Goal: Task Accomplishment & Management: Complete application form

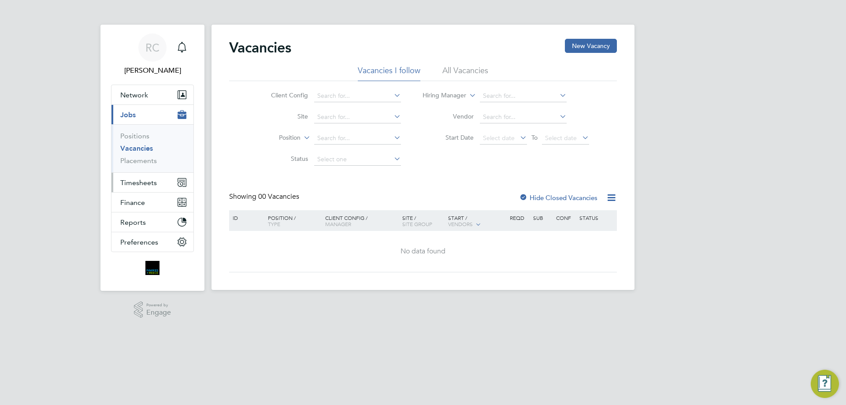
click at [142, 183] on span "Timesheets" at bounding box center [138, 183] width 37 height 8
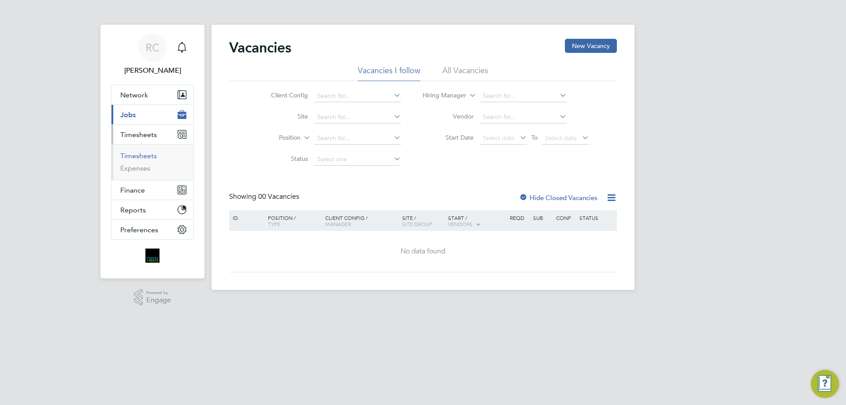
click at [142, 156] on link "Timesheets" at bounding box center [138, 156] width 37 height 8
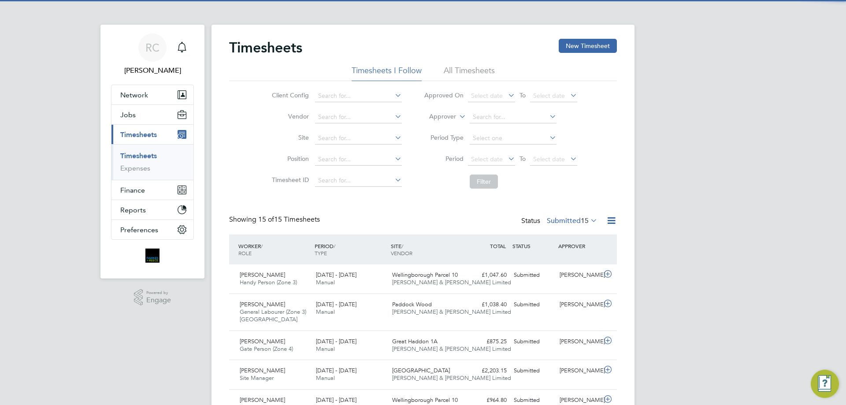
click at [464, 77] on li "All Timesheets" at bounding box center [469, 73] width 51 height 16
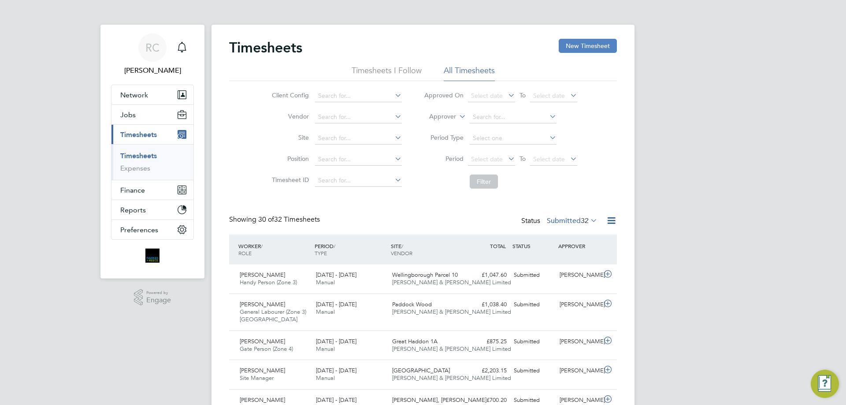
click at [582, 39] on button "New Timesheet" at bounding box center [588, 46] width 58 height 14
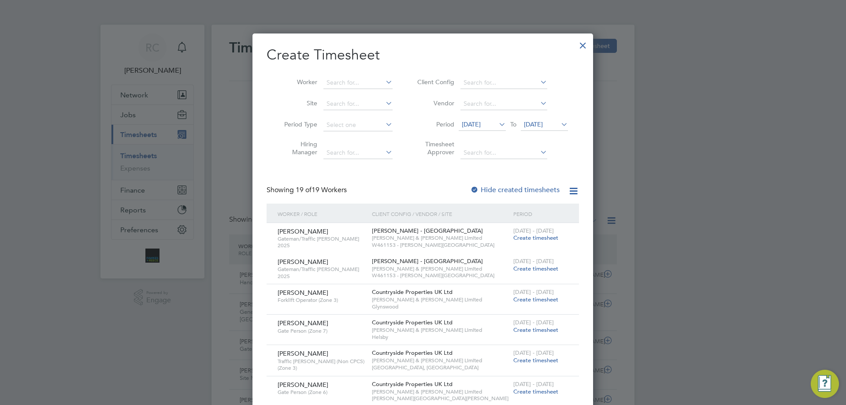
click at [543, 124] on span "23 Sep 2025" at bounding box center [533, 124] width 19 height 8
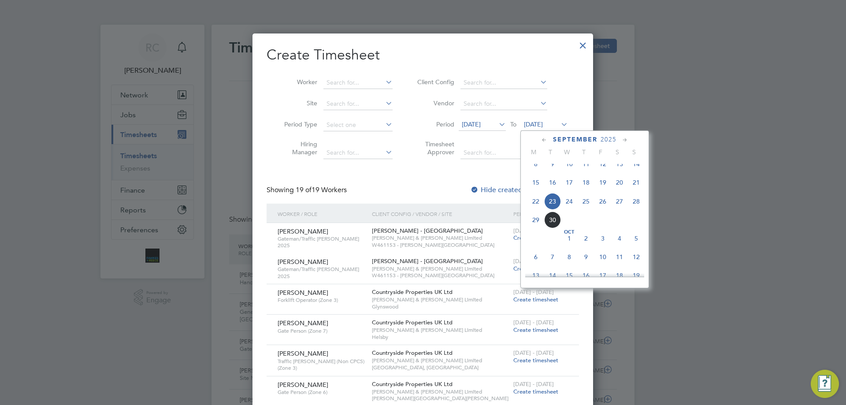
drag, startPoint x: 641, startPoint y: 209, endPoint x: 621, endPoint y: 204, distance: 21.0
click at [641, 210] on span "28" at bounding box center [636, 201] width 17 height 17
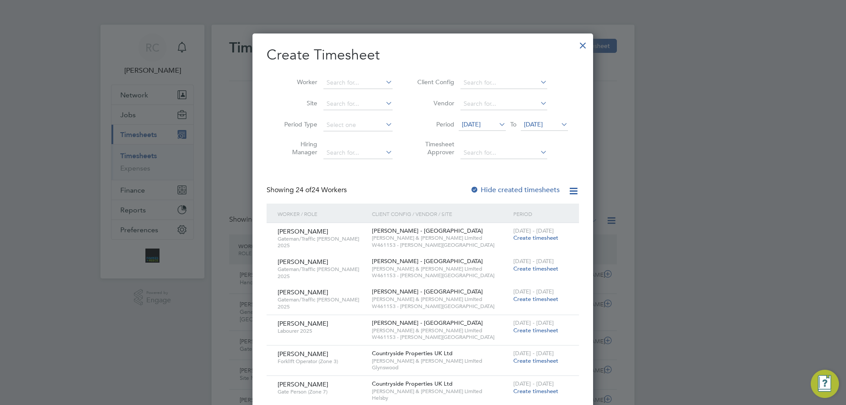
click at [472, 188] on div at bounding box center [474, 190] width 9 height 9
click at [342, 82] on input at bounding box center [358, 83] width 69 height 12
click at [340, 92] on b "Kieran" at bounding box center [336, 94] width 19 height 7
type input "Kieran Auld"
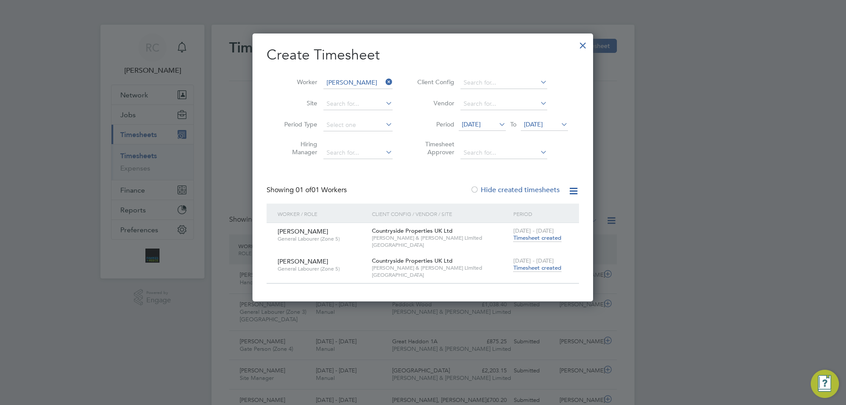
click at [543, 269] on span "Timesheet created" at bounding box center [537, 268] width 48 height 8
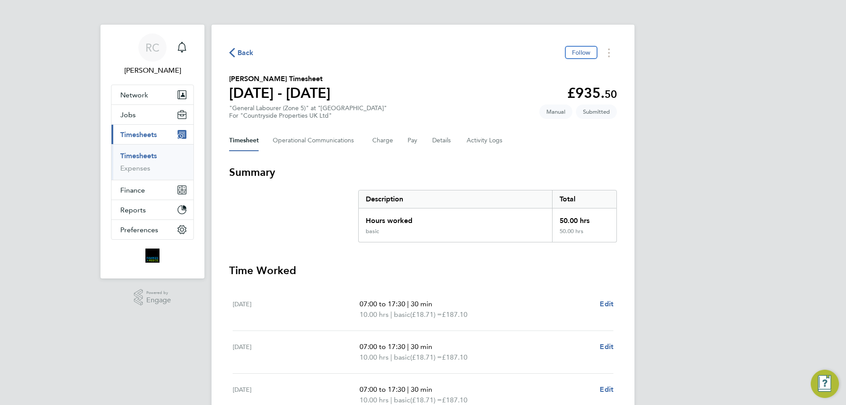
click at [138, 156] on link "Timesheets" at bounding box center [138, 156] width 37 height 8
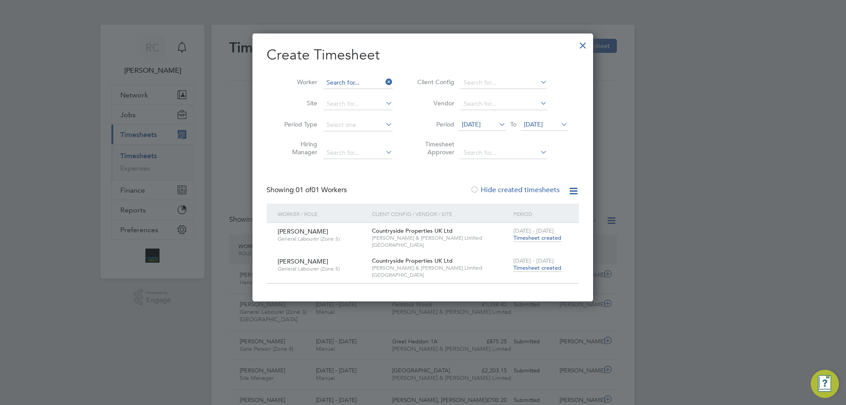
click at [357, 83] on input at bounding box center [358, 83] width 69 height 12
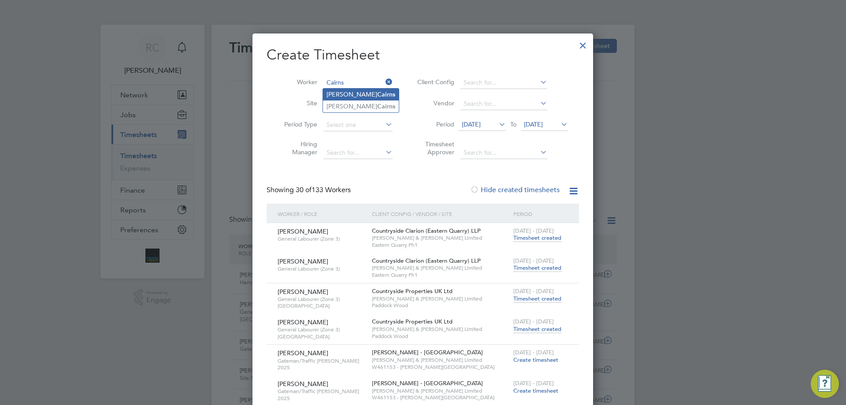
click at [377, 92] on b "Cairns" at bounding box center [386, 94] width 18 height 7
type input "Paul Cairns"
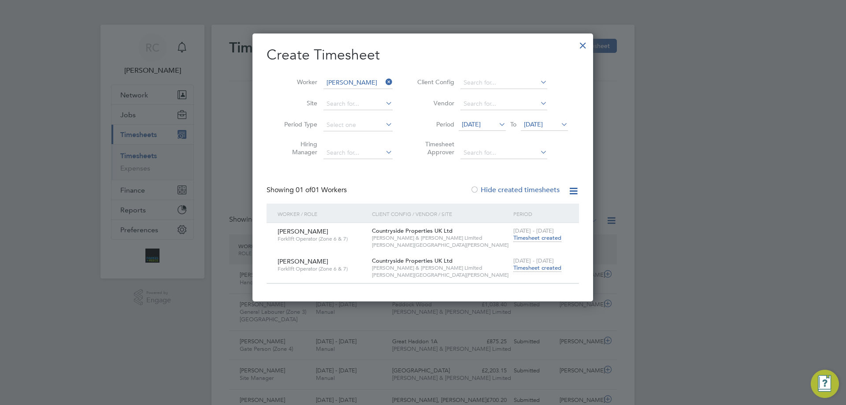
click at [553, 266] on span "Timesheet created" at bounding box center [537, 268] width 48 height 8
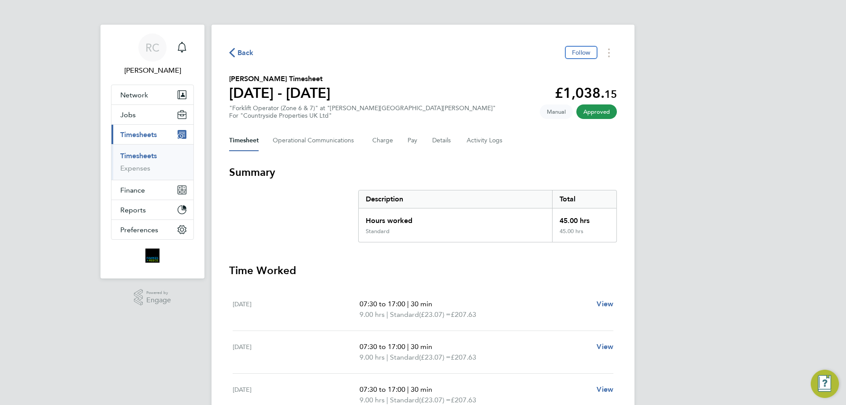
click at [142, 155] on link "Timesheets" at bounding box center [138, 156] width 37 height 8
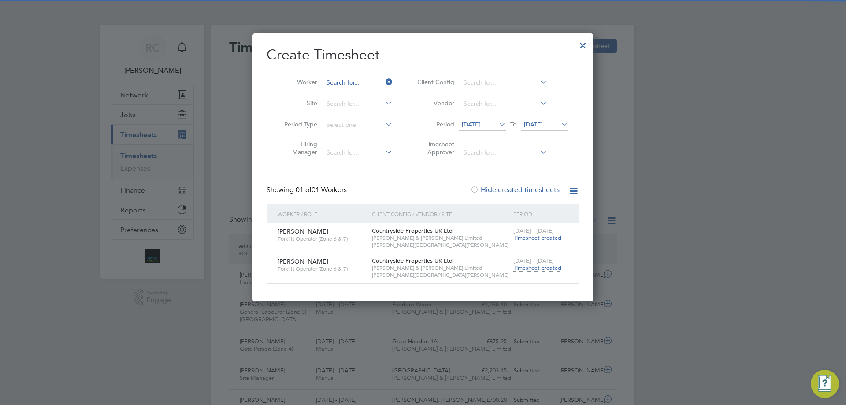
click at [353, 84] on input at bounding box center [358, 83] width 69 height 12
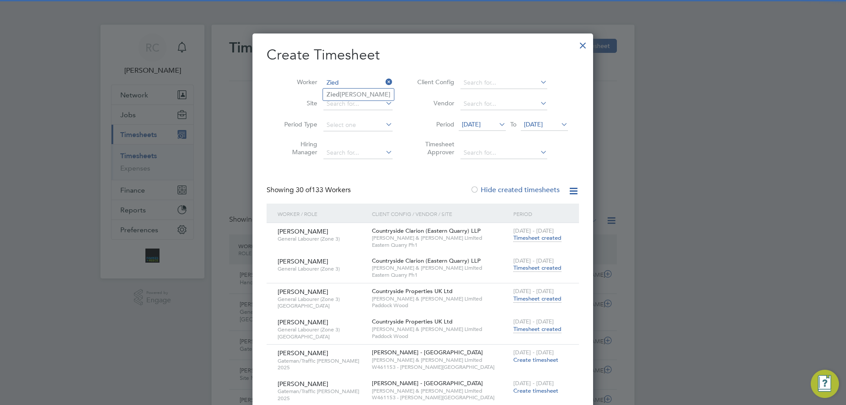
type input "Zied"
click at [353, 88] on ul "Zied inos Mitrovskis" at bounding box center [359, 94] width 72 height 13
click at [346, 84] on input at bounding box center [358, 83] width 69 height 12
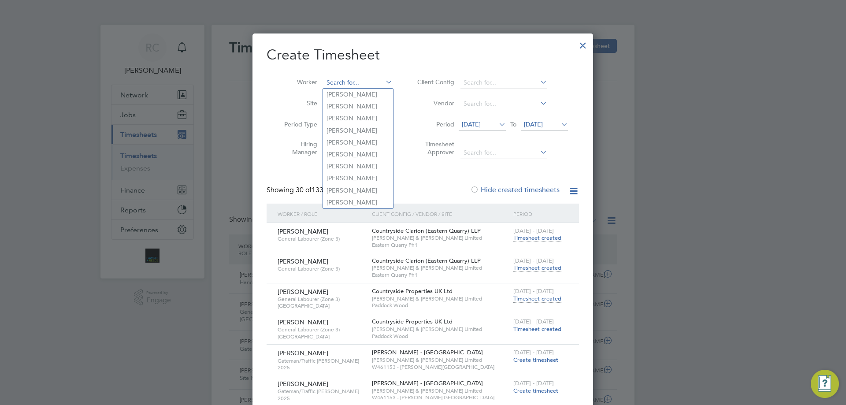
type input "X"
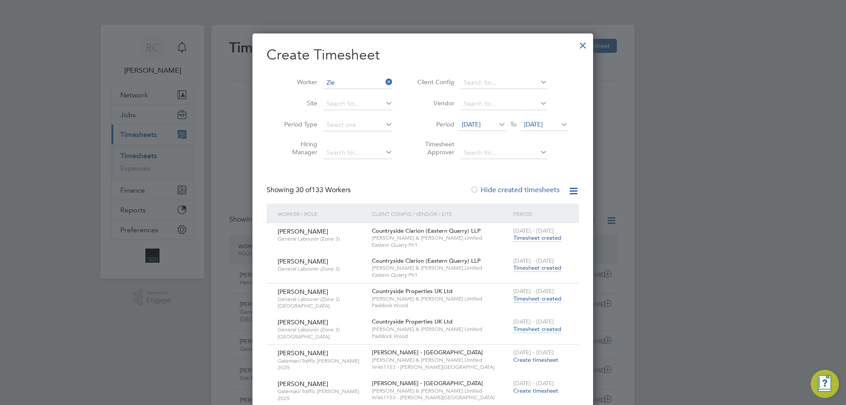
click at [353, 92] on li "Zie dinos Mitrovskis" at bounding box center [360, 95] width 74 height 12
type input "Ziedinos Mitrovskis"
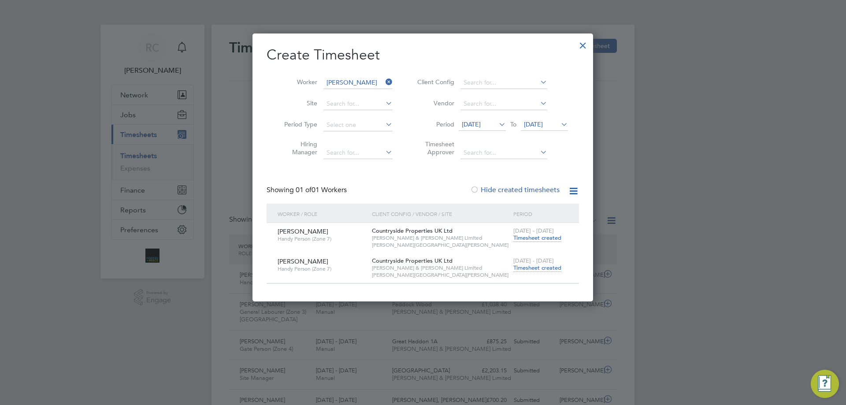
click at [519, 266] on span "Timesheet created" at bounding box center [537, 268] width 48 height 8
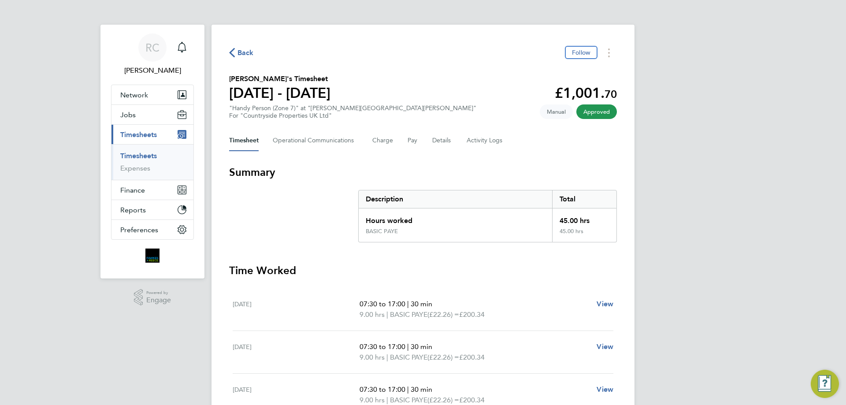
click at [145, 158] on link "Timesheets" at bounding box center [138, 156] width 37 height 8
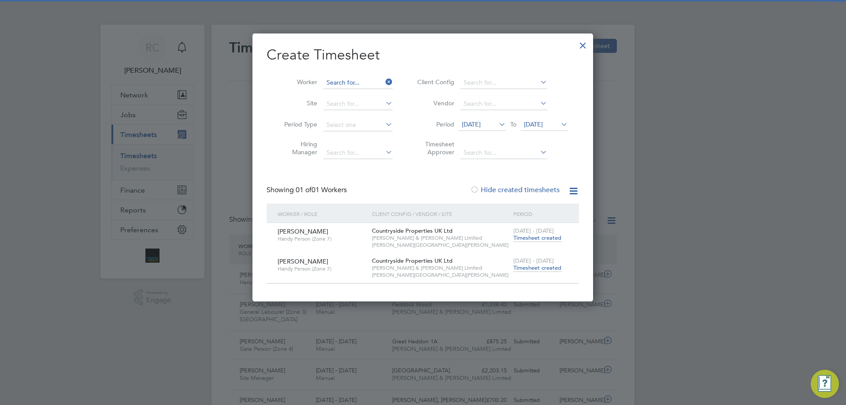
click at [351, 81] on input at bounding box center [358, 83] width 69 height 12
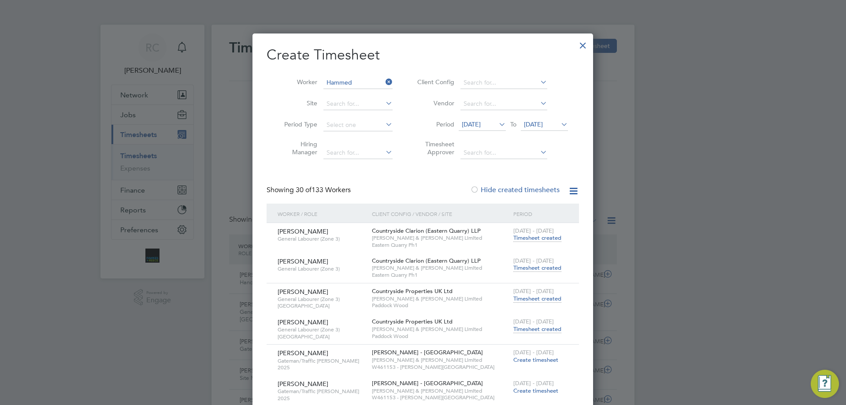
click at [359, 94] on li "Hammed Omolaoye" at bounding box center [358, 95] width 70 height 12
type input "Hammed Omolaoye"
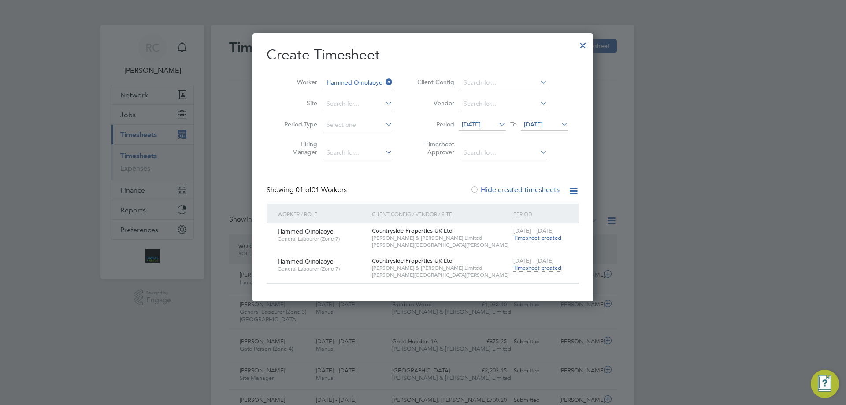
click at [540, 270] on span "Timesheet created" at bounding box center [537, 268] width 48 height 8
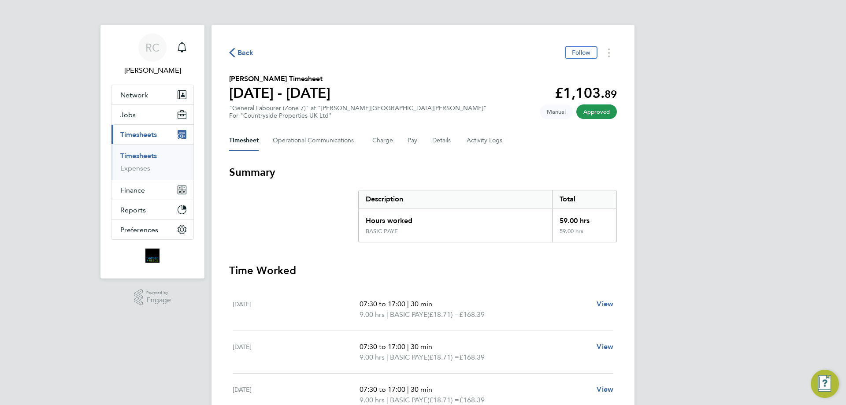
click at [147, 157] on link "Timesheets" at bounding box center [138, 156] width 37 height 8
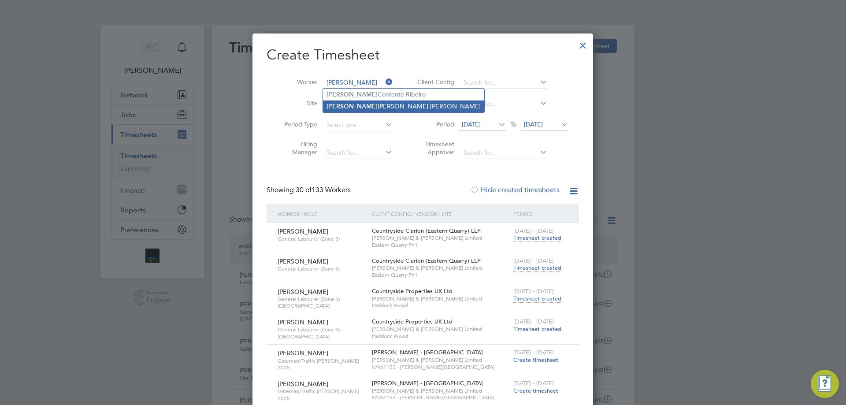
click at [371, 108] on li "Luis Armando Torres Navarro" at bounding box center [403, 106] width 161 height 12
type input "Luis Armando Torres Navarro"
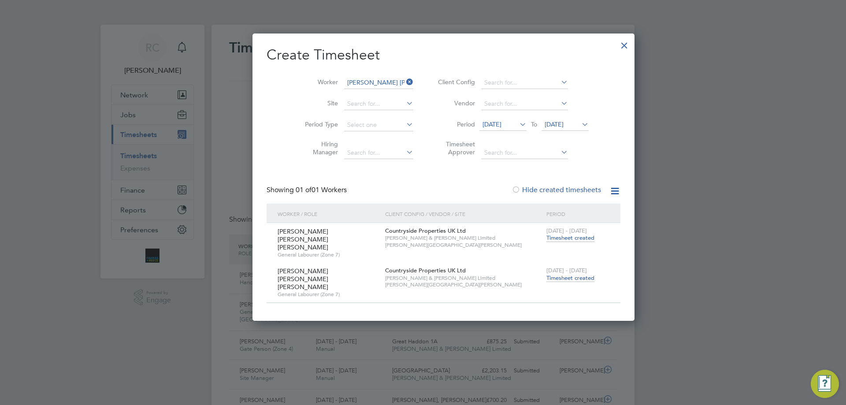
click at [547, 274] on span "Timesheet created" at bounding box center [571, 278] width 48 height 8
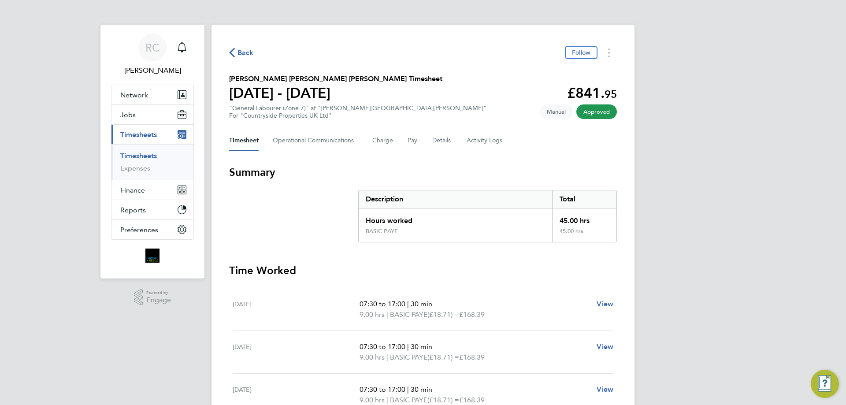
click at [144, 154] on link "Timesheets" at bounding box center [138, 156] width 37 height 8
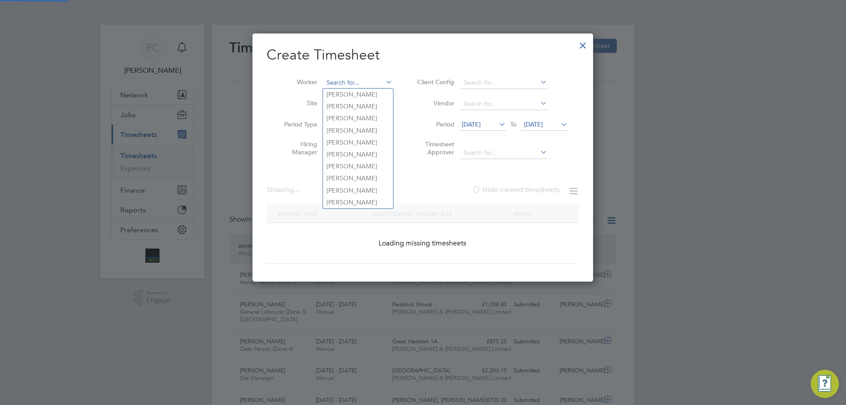
click at [366, 79] on input at bounding box center [358, 83] width 69 height 12
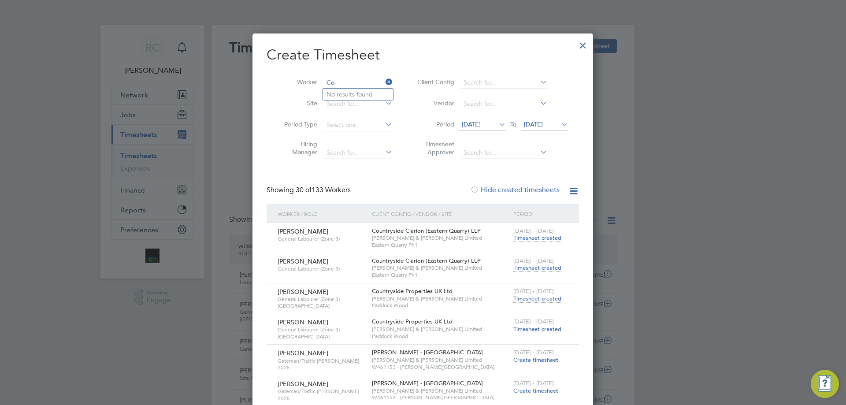
type input "C"
click at [364, 93] on li "Cory Munk elt" at bounding box center [363, 95] width 81 height 12
type input "Cory Munkelt"
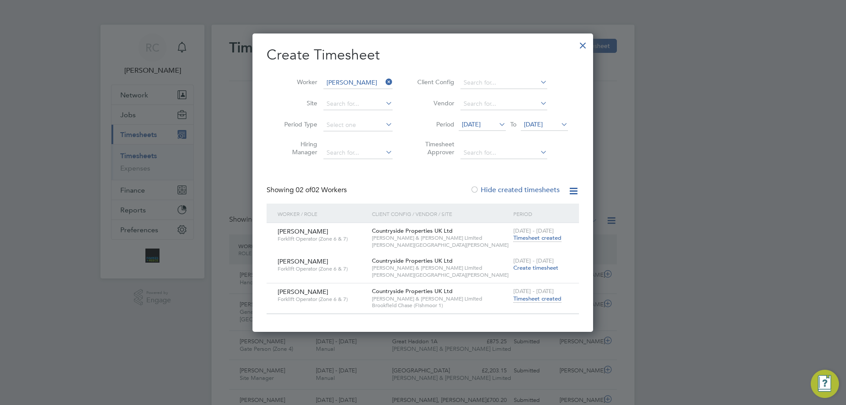
click at [537, 300] on span "Timesheet created" at bounding box center [537, 299] width 48 height 8
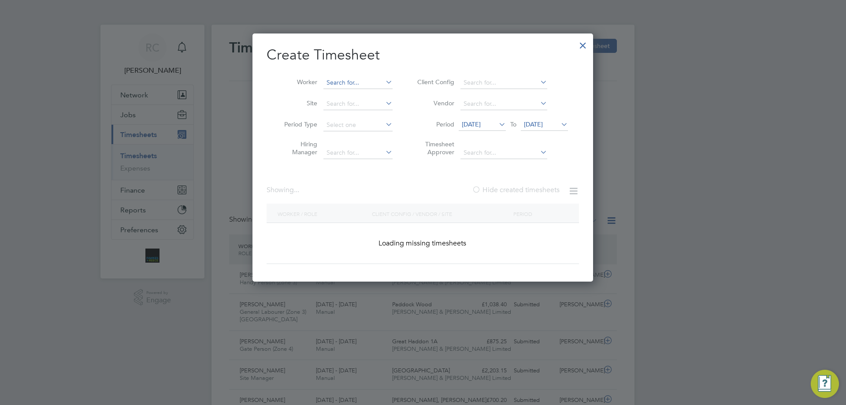
click at [341, 79] on input at bounding box center [358, 83] width 69 height 12
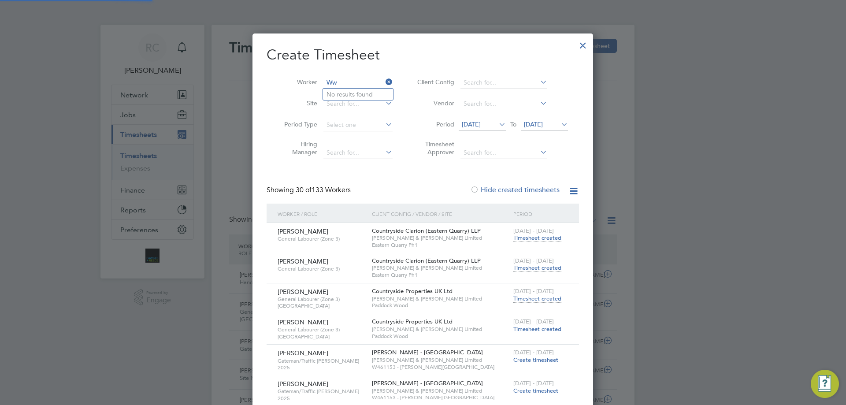
type input "W"
click at [377, 104] on b "Eastw" at bounding box center [385, 106] width 17 height 7
type input "Wayne Eastwood"
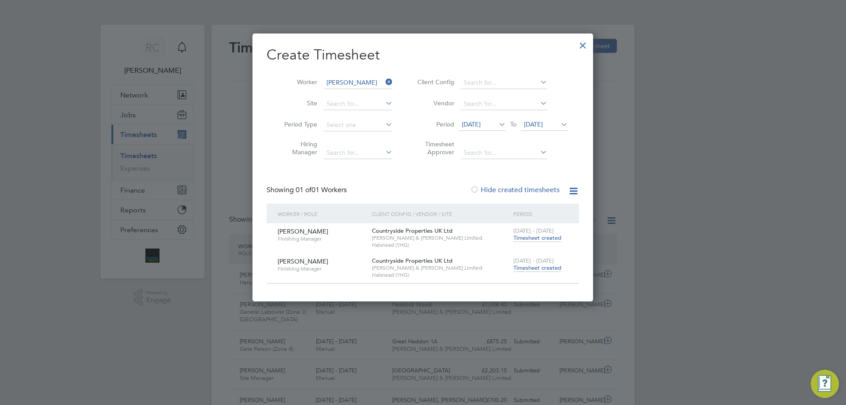
click at [551, 264] on span "Timesheet created" at bounding box center [537, 268] width 48 height 8
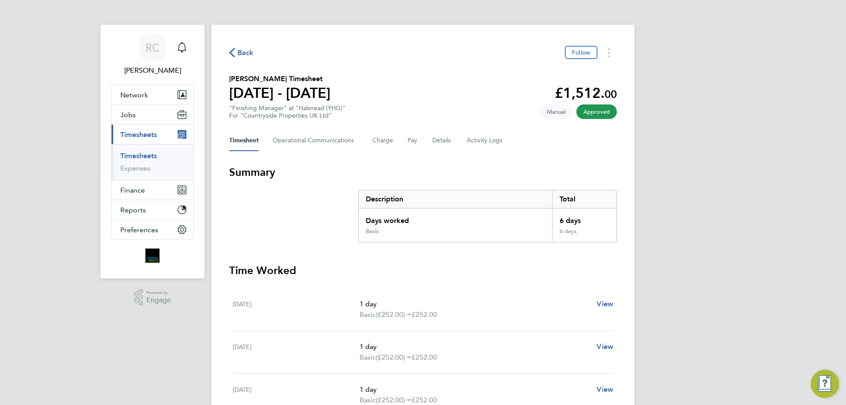
click at [144, 152] on link "Timesheets" at bounding box center [138, 156] width 37 height 8
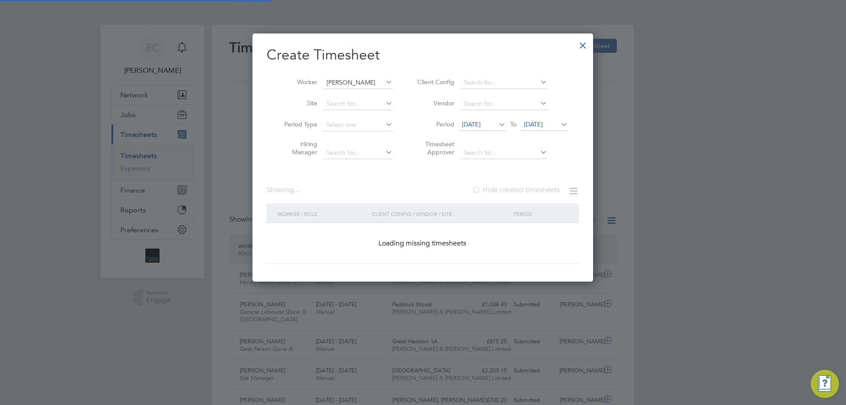
click at [360, 79] on input "Wayne Eastwood" at bounding box center [358, 83] width 69 height 12
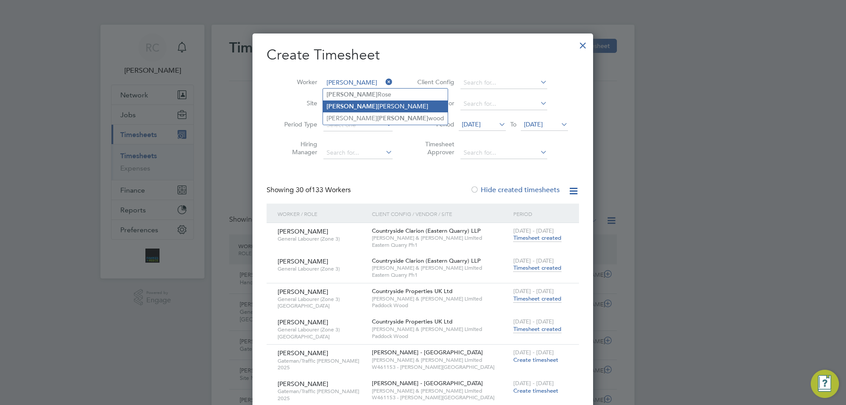
click at [363, 102] on li "Kirk lyn Saunders" at bounding box center [385, 106] width 125 height 12
type input "Kirklyn Saunders"
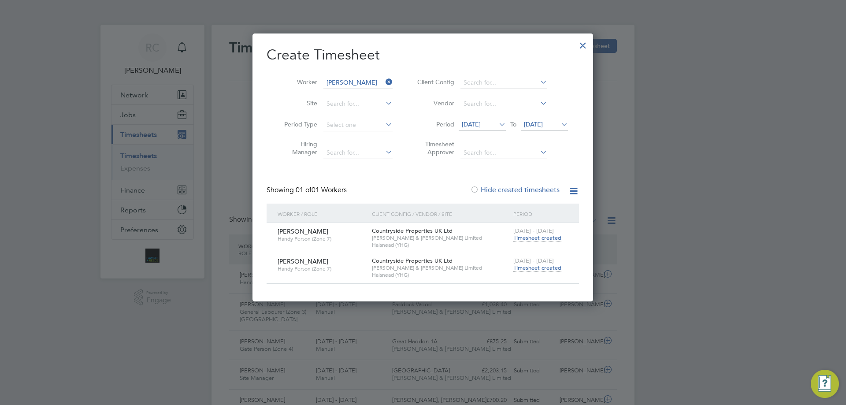
click at [538, 268] on span "Timesheet created" at bounding box center [537, 268] width 48 height 8
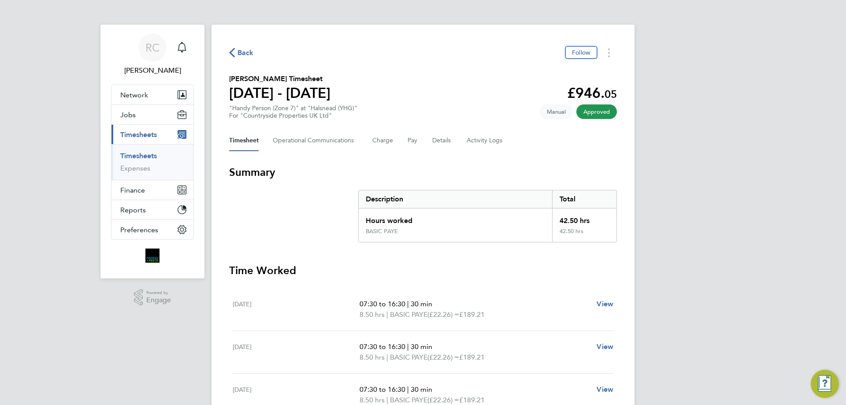
drag, startPoint x: 155, startPoint y: 152, endPoint x: 149, endPoint y: 155, distance: 6.7
click at [154, 152] on link "Timesheets" at bounding box center [138, 156] width 37 height 8
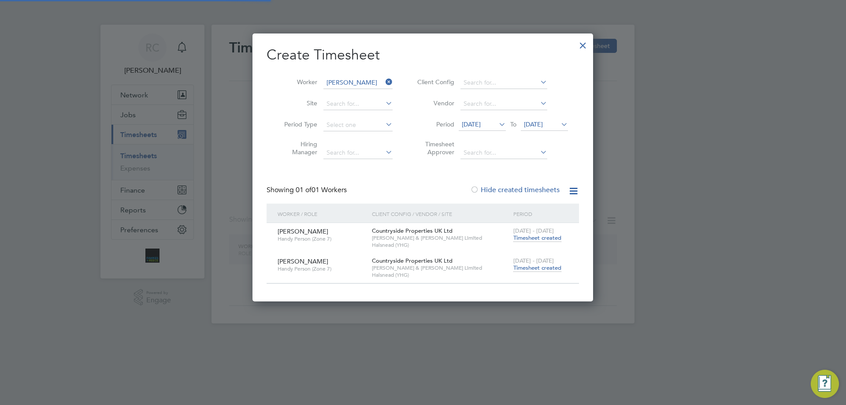
click at [149, 155] on div at bounding box center [423, 202] width 846 height 405
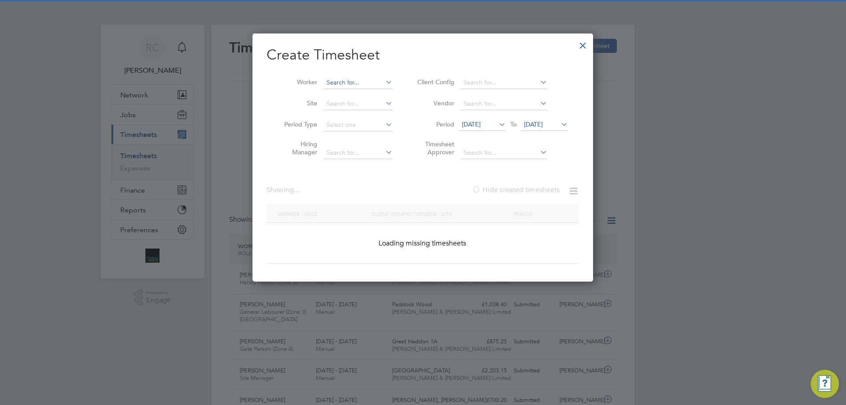
click at [339, 79] on input at bounding box center [358, 83] width 69 height 12
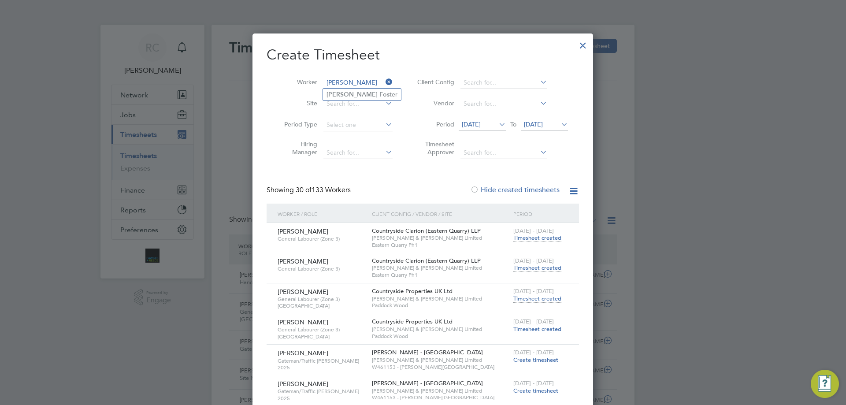
drag, startPoint x: 355, startPoint y: 91, endPoint x: 352, endPoint y: 82, distance: 9.3
click at [355, 90] on li "Leon Fos ter" at bounding box center [362, 95] width 78 height 12
type input "Leon Foster"
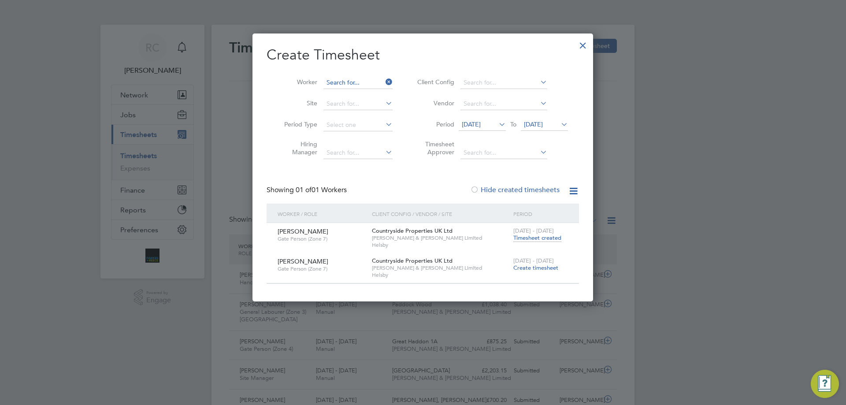
click at [356, 85] on input at bounding box center [358, 83] width 69 height 12
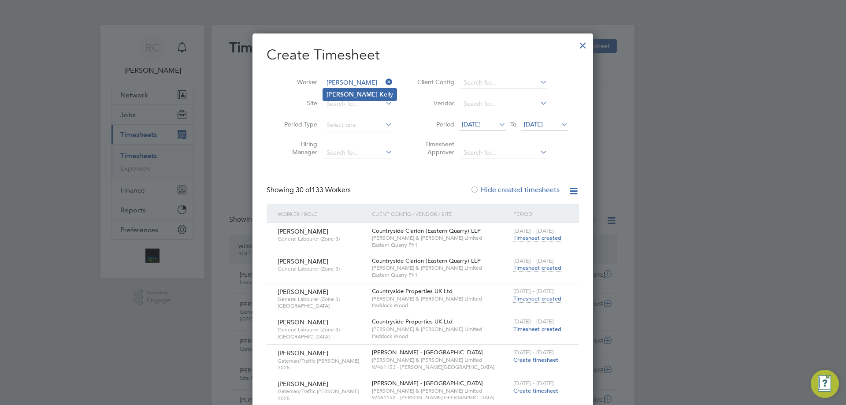
click at [339, 95] on b "Ryan" at bounding box center [352, 94] width 51 height 7
type input "Ryan Kelly"
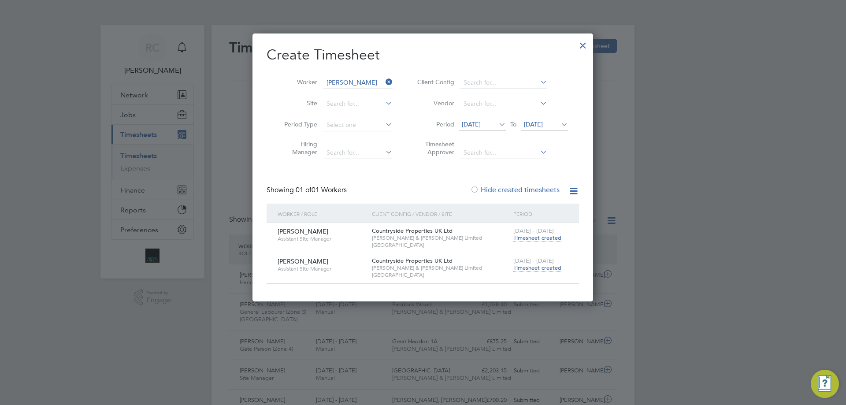
click at [536, 266] on span "Timesheet created" at bounding box center [537, 268] width 48 height 8
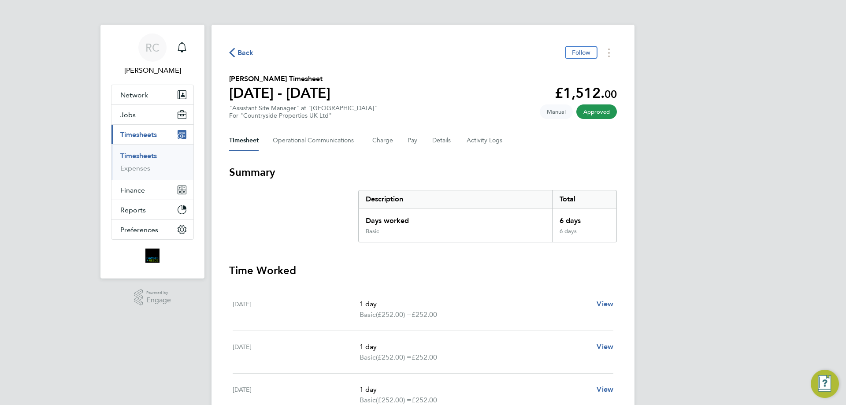
click at [141, 155] on link "Timesheets" at bounding box center [138, 156] width 37 height 8
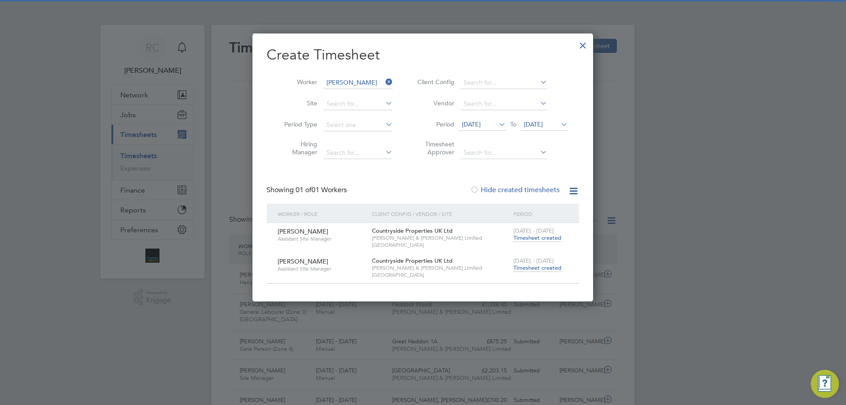
click at [359, 74] on li "Worker Ryan Kelly" at bounding box center [335, 82] width 137 height 21
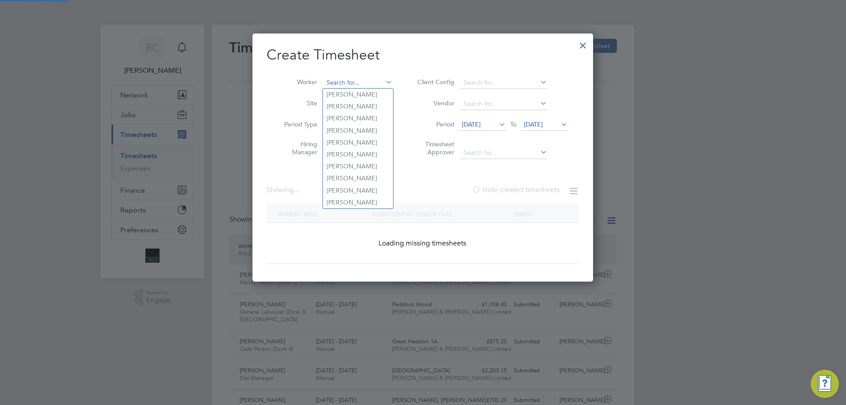
click at [354, 79] on input at bounding box center [358, 83] width 69 height 12
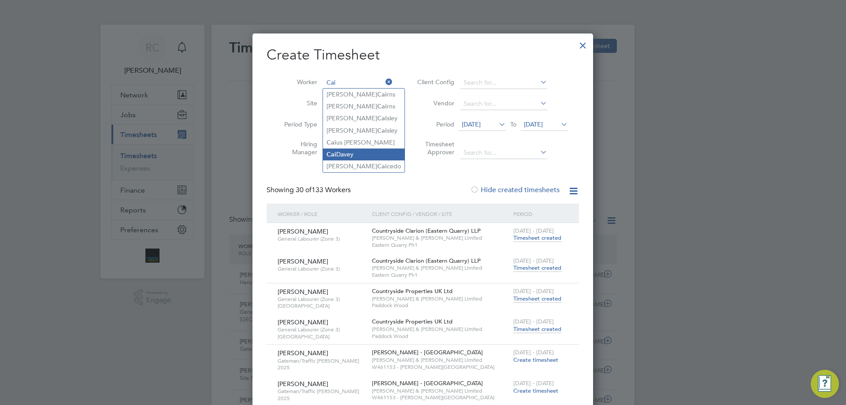
click at [354, 152] on li "Cai Davey" at bounding box center [364, 155] width 82 height 12
type input "Cai Davey"
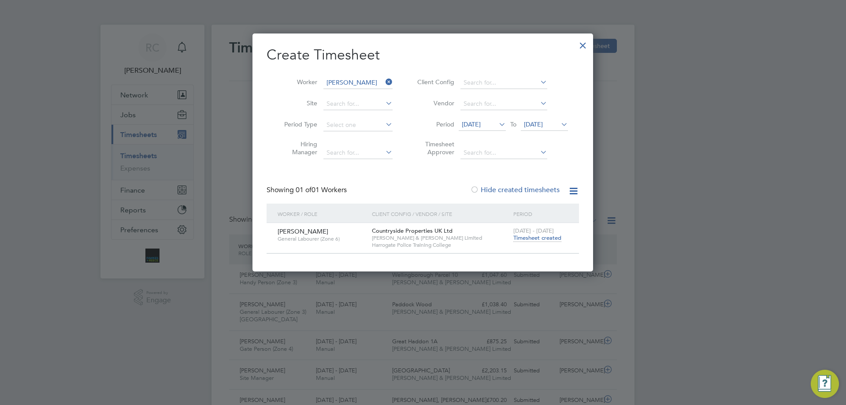
click at [524, 238] on span "Timesheet created" at bounding box center [537, 238] width 48 height 8
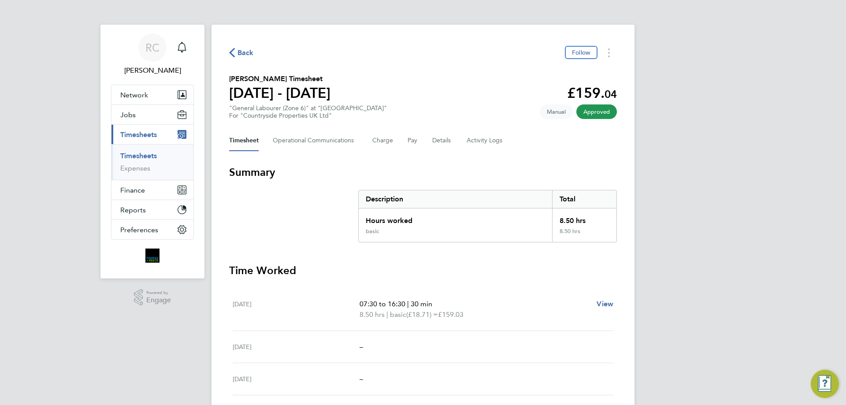
drag, startPoint x: 138, startPoint y: 156, endPoint x: 280, endPoint y: 78, distance: 162.1
click at [138, 156] on link "Timesheets" at bounding box center [138, 156] width 37 height 8
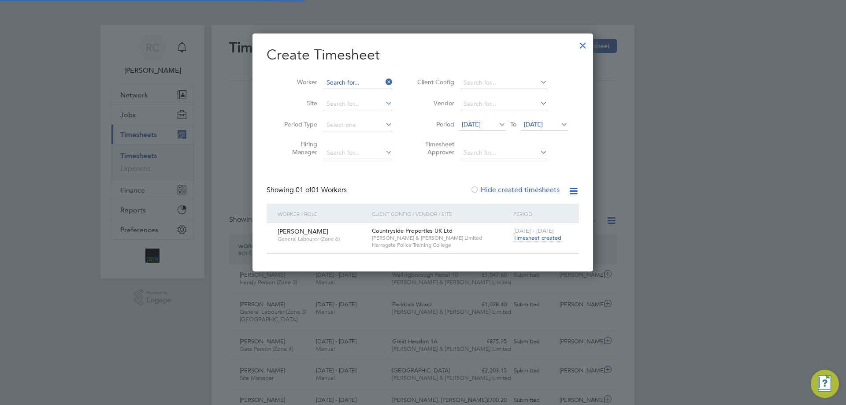
click at [348, 85] on input at bounding box center [358, 83] width 69 height 12
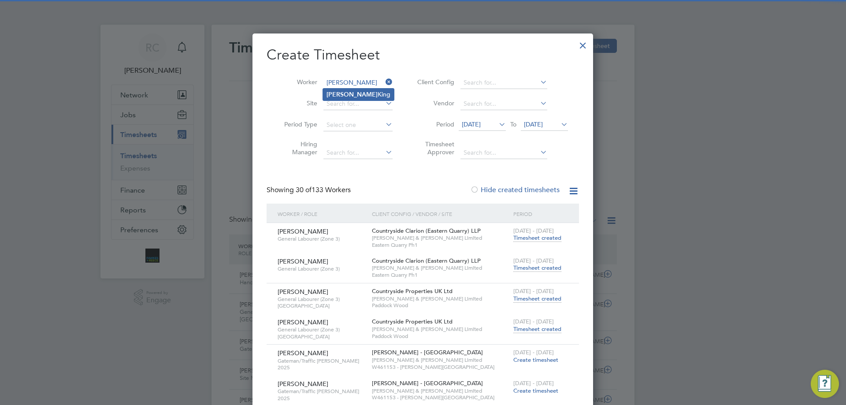
click at [345, 94] on li "Oskar King" at bounding box center [358, 95] width 71 height 12
type input "Oskar King"
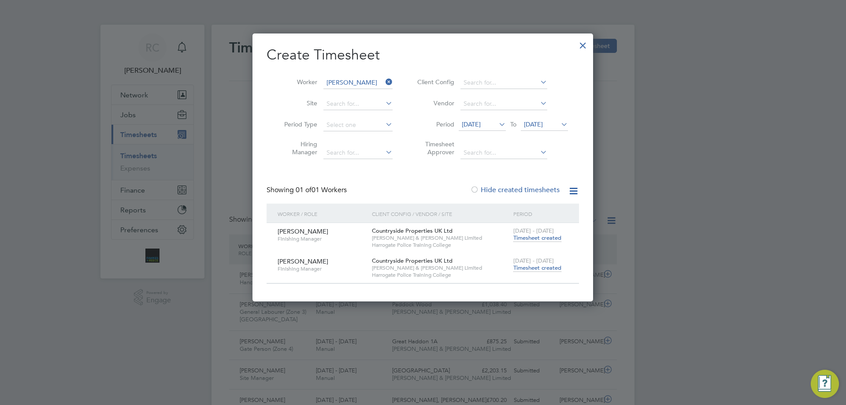
click at [542, 271] on span "Timesheet created" at bounding box center [537, 268] width 48 height 8
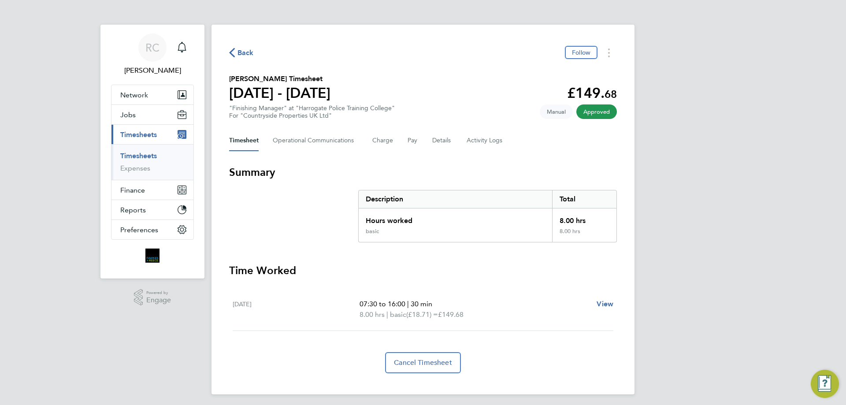
click at [138, 153] on link "Timesheets" at bounding box center [138, 156] width 37 height 8
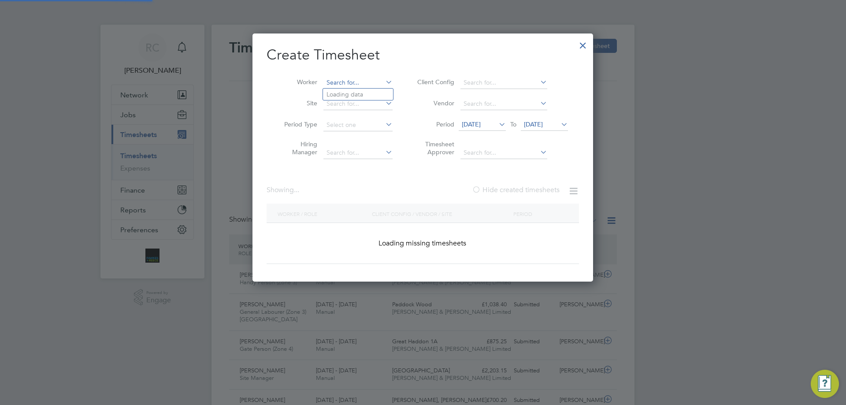
click at [357, 80] on input at bounding box center [358, 83] width 69 height 12
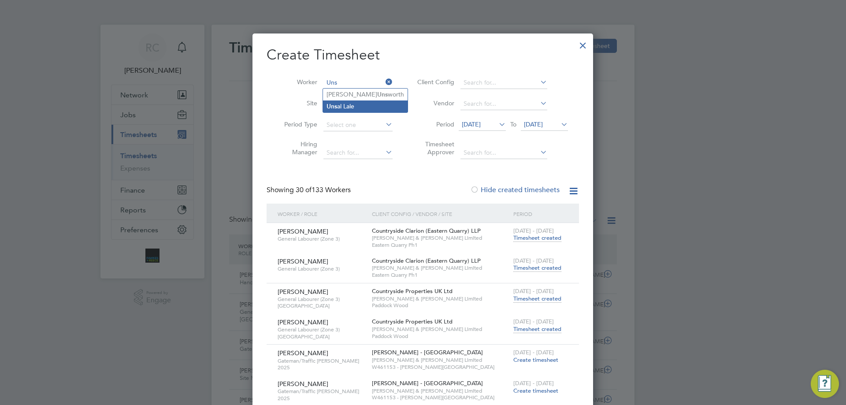
click at [363, 103] on li "Uns al Lale" at bounding box center [365, 106] width 85 height 12
type input "Unsal Lale"
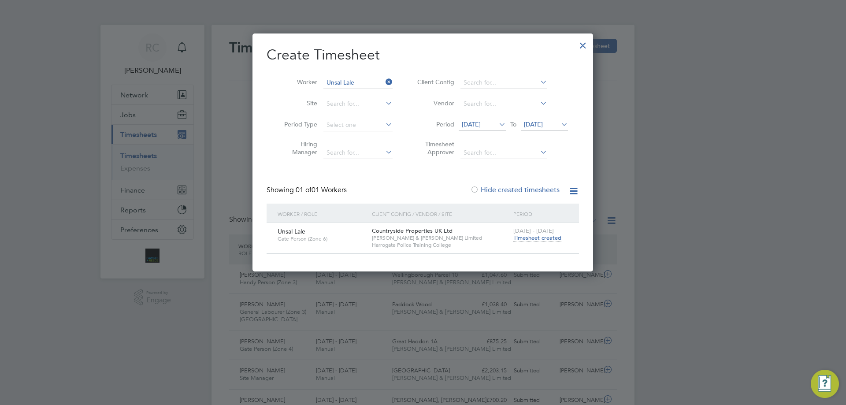
click at [531, 237] on span "Timesheet created" at bounding box center [537, 238] width 48 height 8
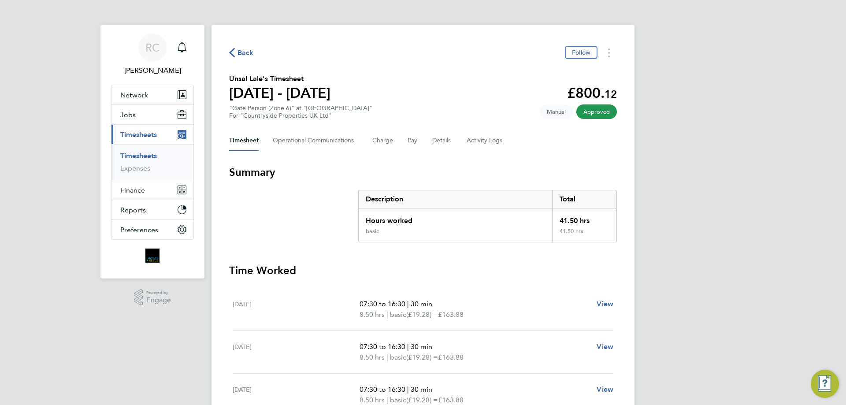
click at [138, 154] on link "Timesheets" at bounding box center [138, 156] width 37 height 8
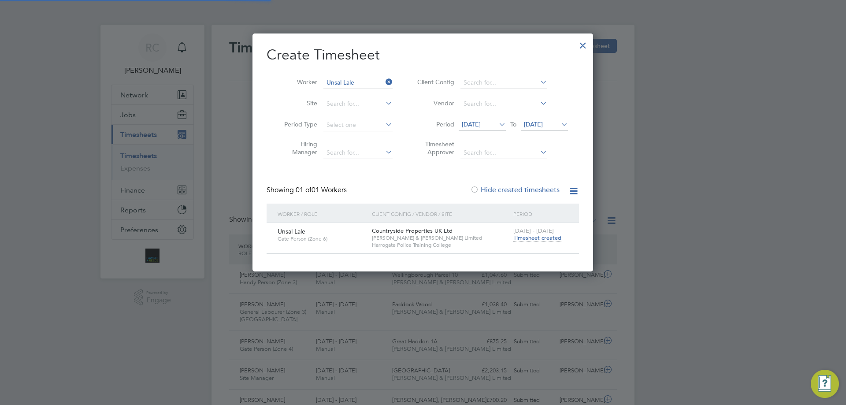
scroll to position [22, 77]
click at [338, 80] on input at bounding box center [358, 83] width 69 height 12
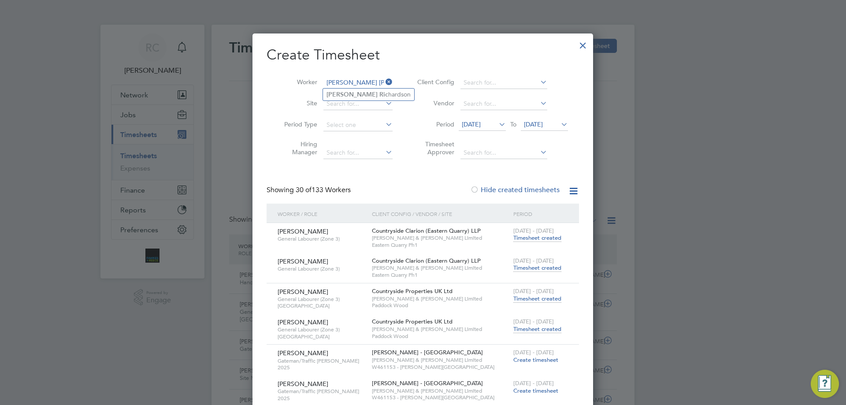
type input "kevin Ric"
click at [338, 88] on ul "Kevin Ric hardson" at bounding box center [369, 94] width 92 height 13
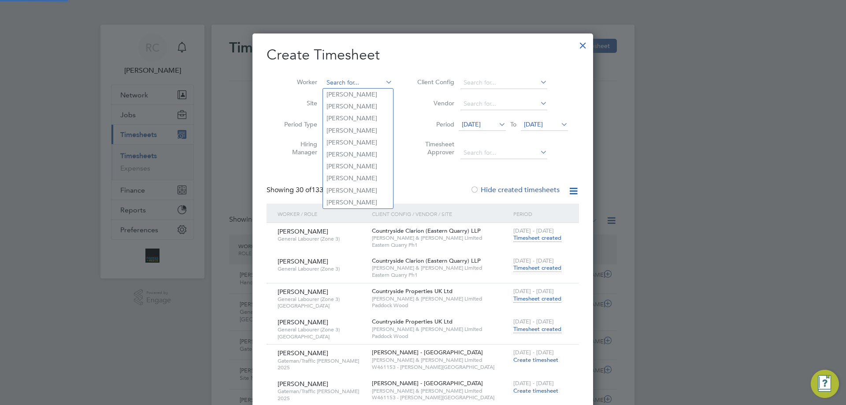
click at [341, 83] on input at bounding box center [358, 83] width 69 height 12
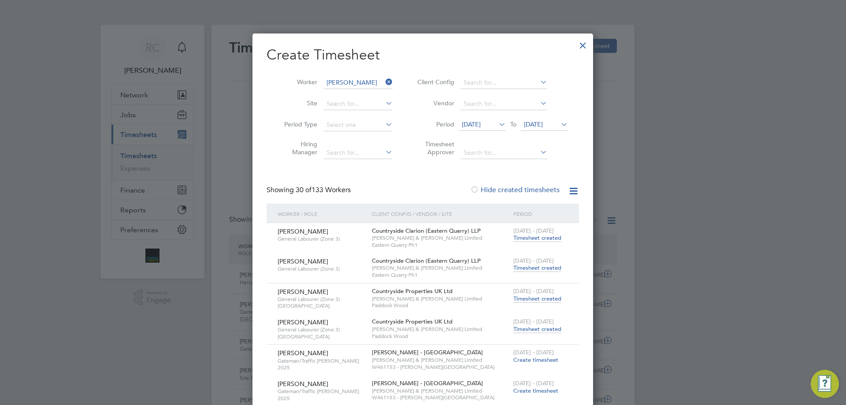
click at [358, 89] on li "Kevin R ichardson" at bounding box center [368, 95] width 91 height 12
type input "Kevin Richardson"
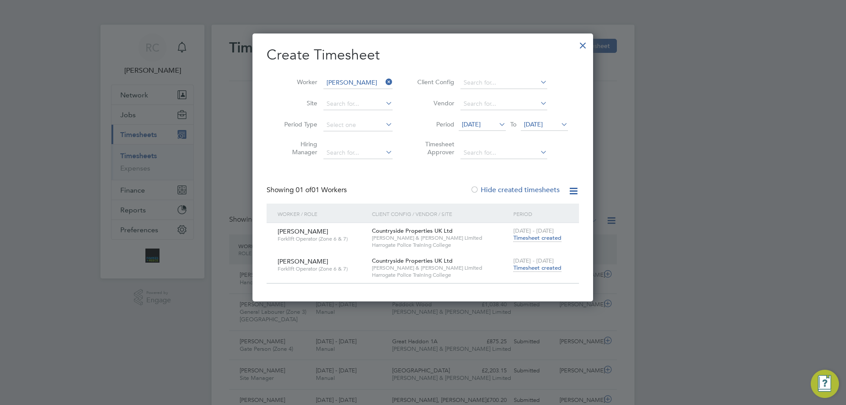
click at [540, 269] on span "Timesheet created" at bounding box center [537, 268] width 48 height 8
